Goal: Task Accomplishment & Management: Manage account settings

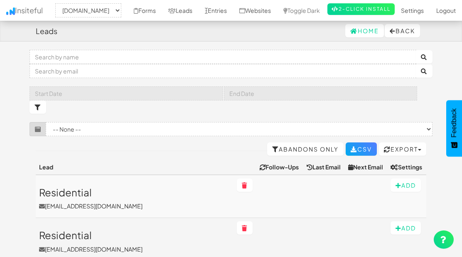
select select "2362"
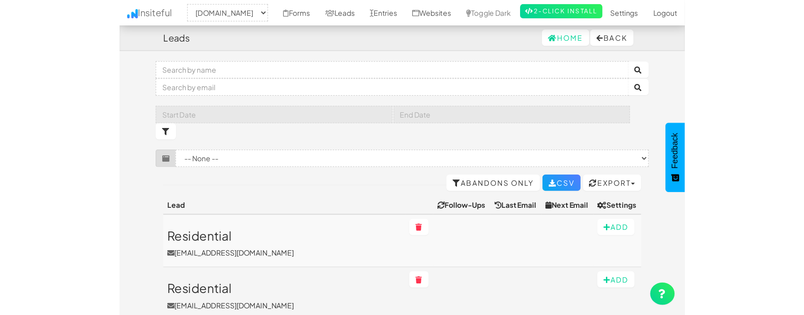
scroll to position [364, 0]
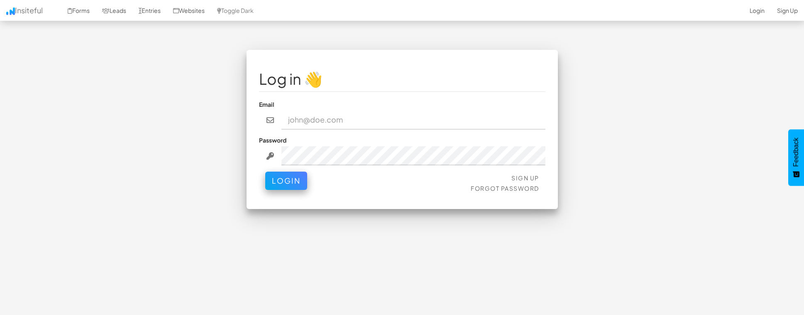
type input "[EMAIL_ADDRESS][DOMAIN_NAME]"
click at [293, 179] on button "Login" at bounding box center [286, 180] width 42 height 18
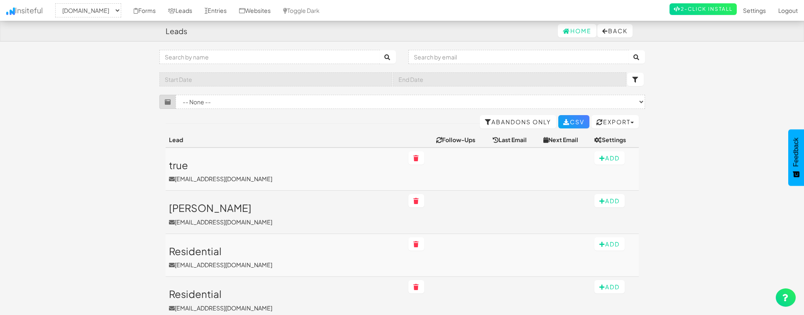
select select "2362"
drag, startPoint x: 119, startPoint y: 58, endPoint x: 179, endPoint y: 39, distance: 63.0
click at [198, 9] on link "Leads" at bounding box center [180, 10] width 37 height 21
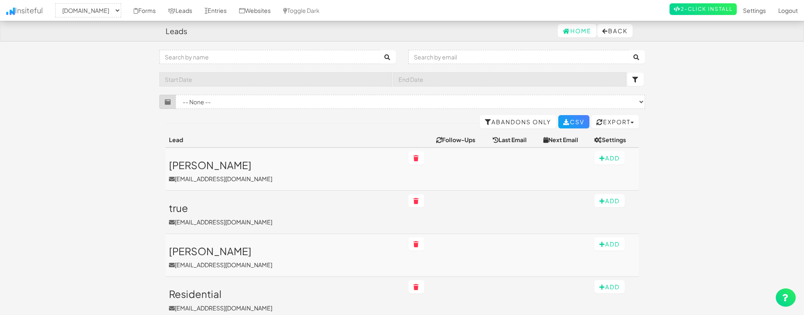
select select "2362"
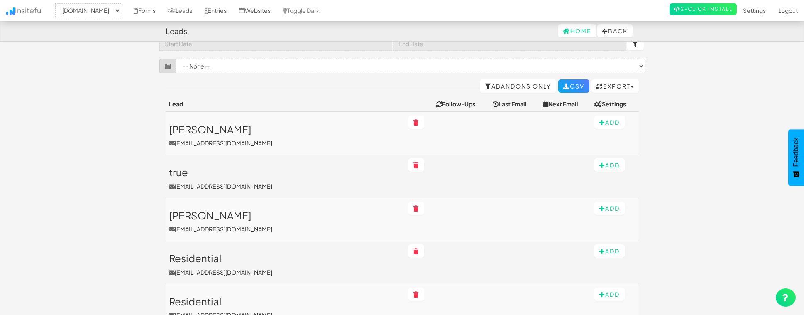
scroll to position [37, 0]
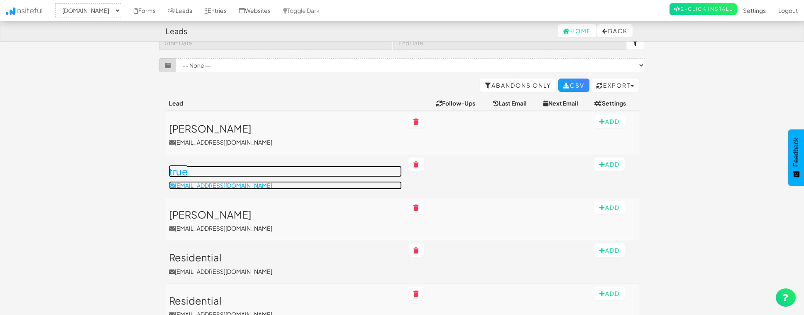
click at [274, 183] on p "[EMAIL_ADDRESS][DOMAIN_NAME]" at bounding box center [285, 185] width 233 height 8
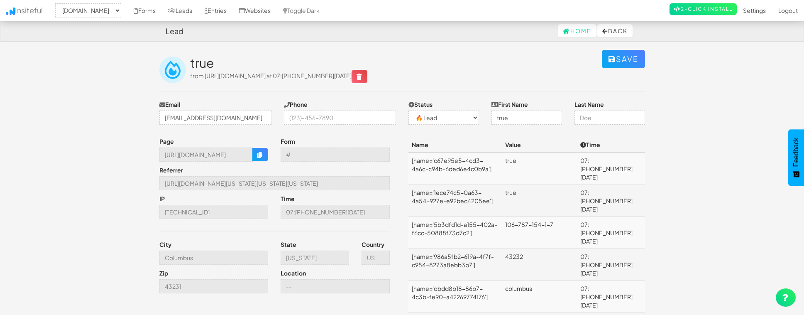
select select "2362"
select select "0"
click at [198, 12] on link "Leads" at bounding box center [180, 10] width 37 height 21
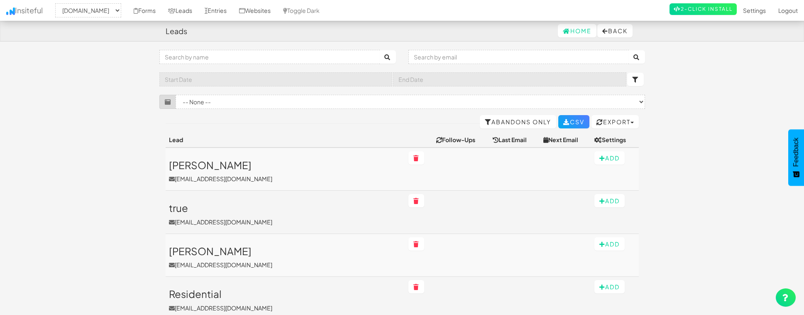
select select "2362"
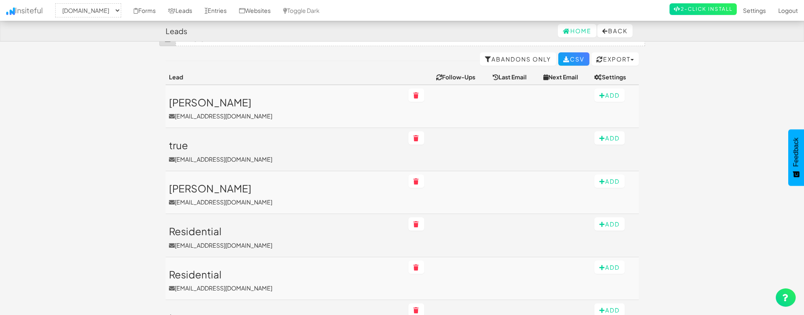
scroll to position [113, 0]
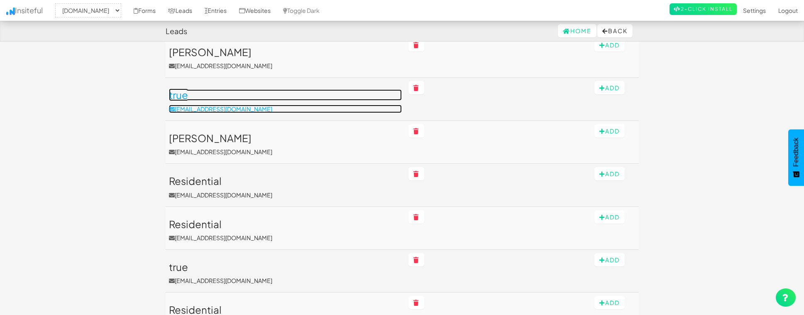
click at [276, 108] on p "[EMAIL_ADDRESS][DOMAIN_NAME]" at bounding box center [285, 109] width 233 height 8
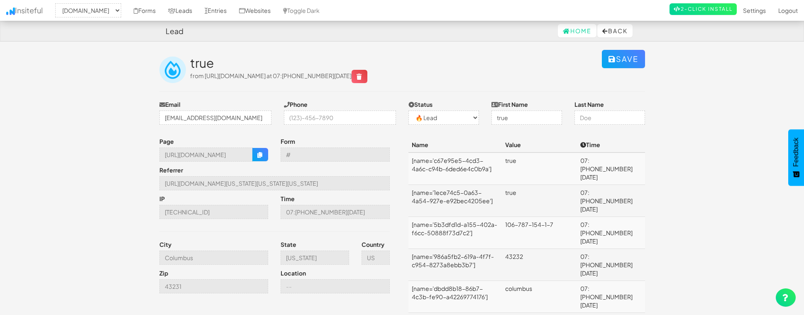
select select "2362"
select select "0"
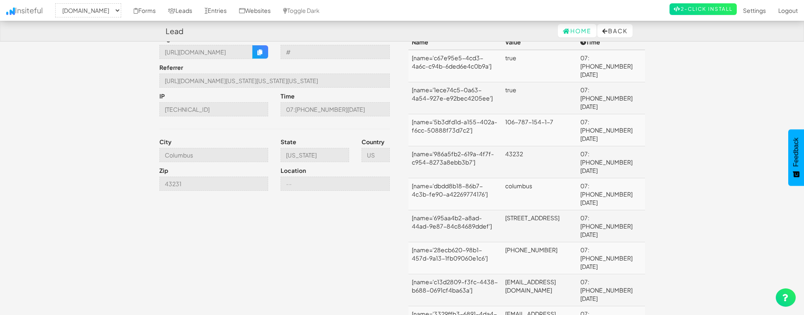
scroll to position [103, 0]
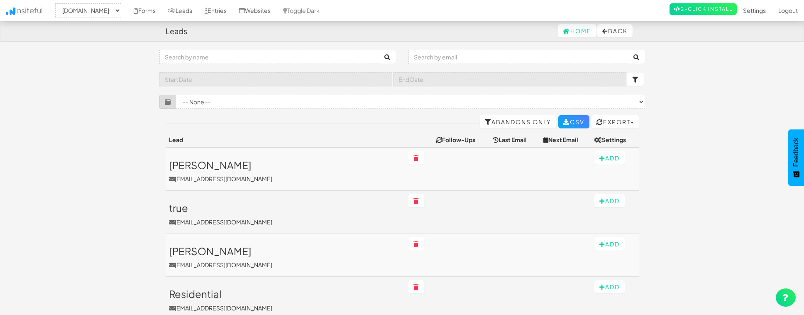
select select "2362"
click at [198, 10] on link "Leads" at bounding box center [180, 10] width 37 height 21
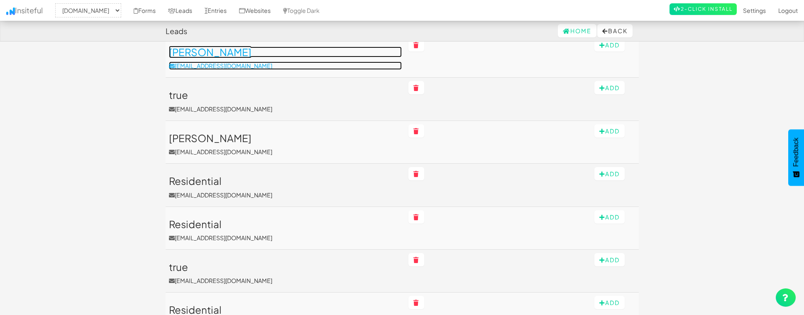
click at [256, 66] on p "[EMAIL_ADDRESS][DOMAIN_NAME]" at bounding box center [285, 65] width 233 height 8
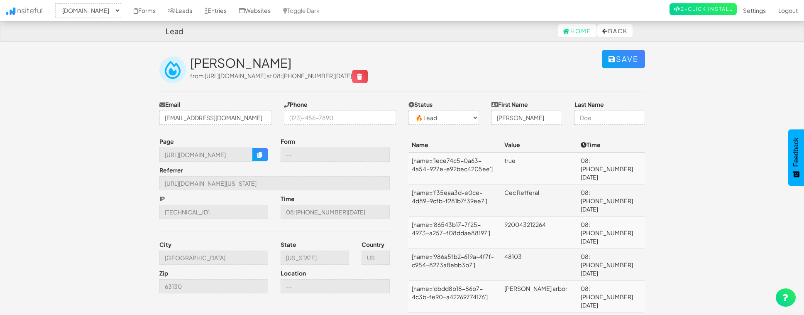
select select "2362"
select select "0"
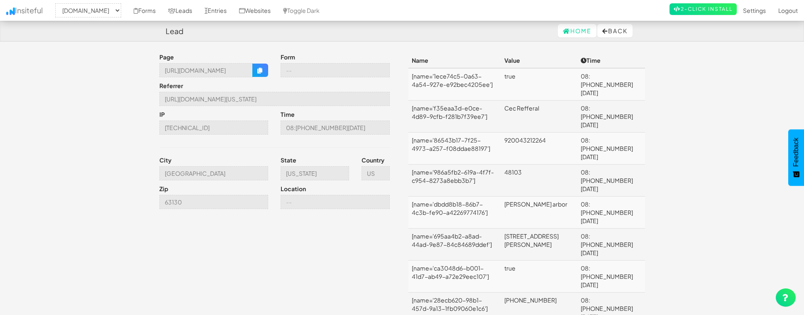
scroll to position [86, 0]
click at [198, 11] on link "Leads" at bounding box center [180, 10] width 37 height 21
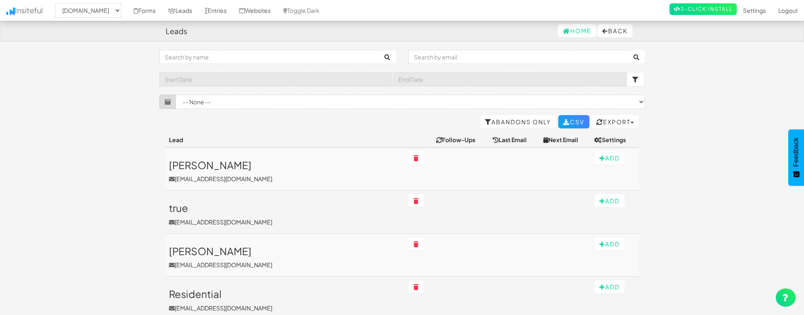
select select "2362"
click at [203, 103] on select "-- None -- (www.nordicenergy-us.com/nicor-gas-alternative-for-illinois-resident…" at bounding box center [410, 102] width 469 height 14
click at [324, 41] on nav "Leads Home Back" at bounding box center [402, 31] width 804 height 21
click at [233, 9] on link "Entries" at bounding box center [215, 10] width 34 height 21
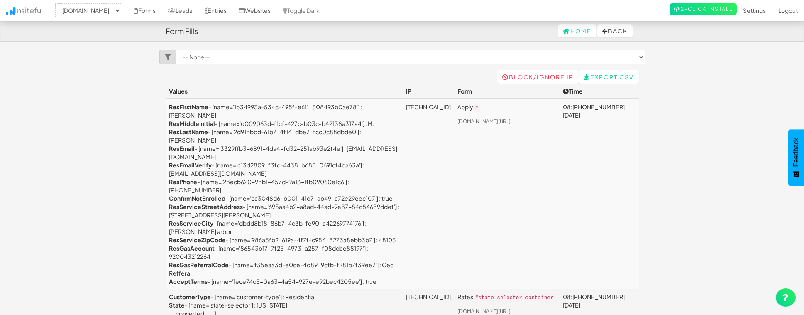
select select "2362"
click at [198, 12] on link "Leads" at bounding box center [180, 10] width 37 height 21
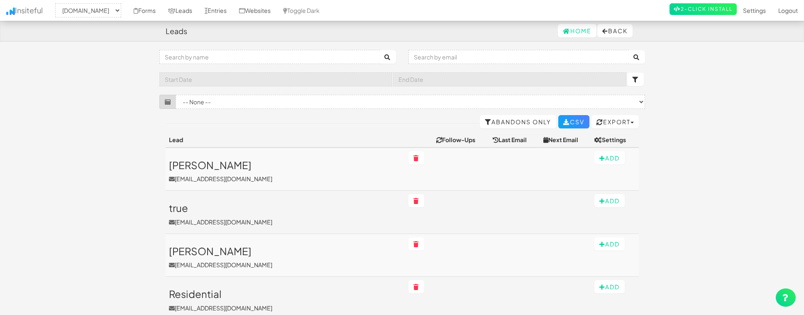
select select "2362"
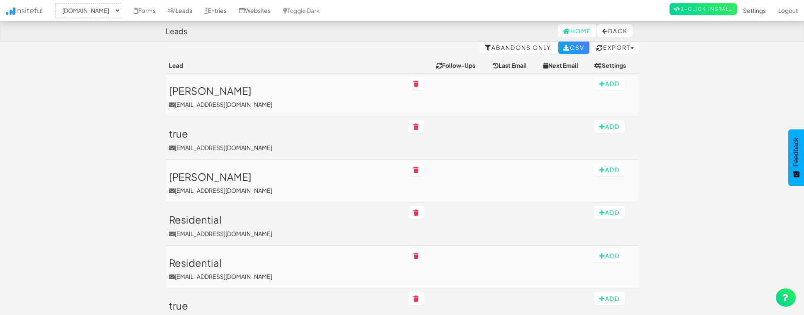
scroll to position [81, 0]
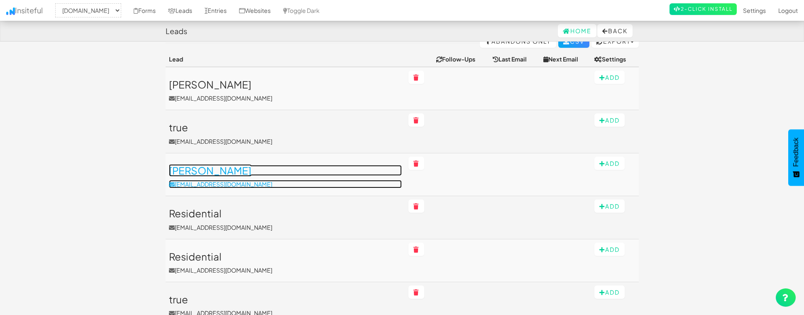
click at [264, 178] on link "[PERSON_NAME] [PERSON_NAME][EMAIL_ADDRESS][DOMAIN_NAME]" at bounding box center [285, 176] width 233 height 23
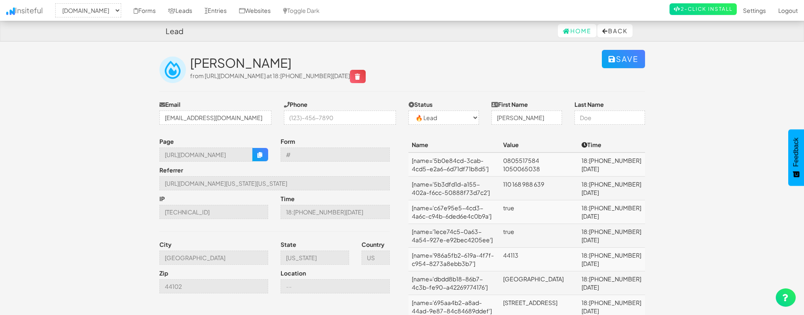
select select "2362"
select select "0"
click at [198, 10] on link "Leads" at bounding box center [180, 10] width 37 height 21
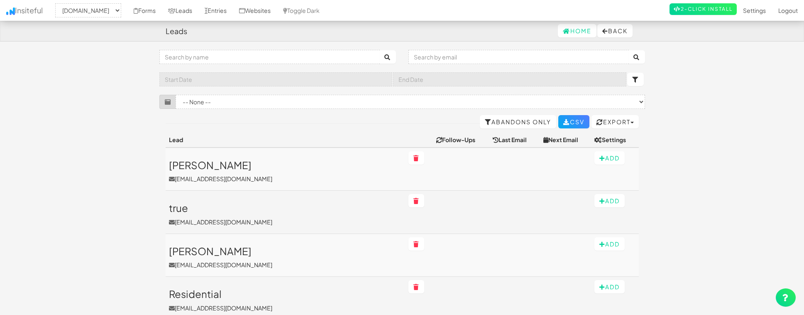
select select "2362"
click at [252, 56] on input "text" at bounding box center [269, 57] width 220 height 14
type input "commercial"
click at [379, 50] on button "submit" at bounding box center [387, 56] width 17 height 13
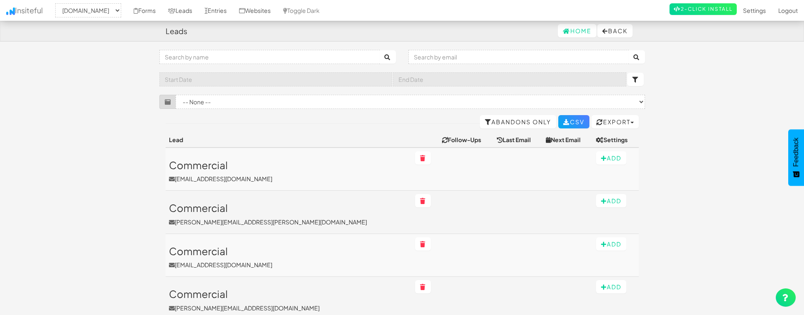
select select "2362"
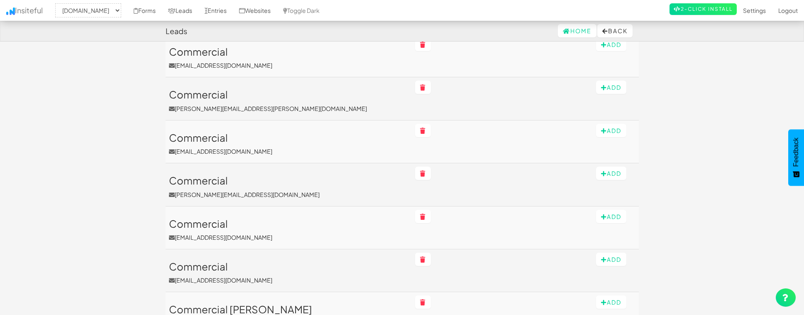
scroll to position [115, 0]
